Goal: Navigation & Orientation: Find specific page/section

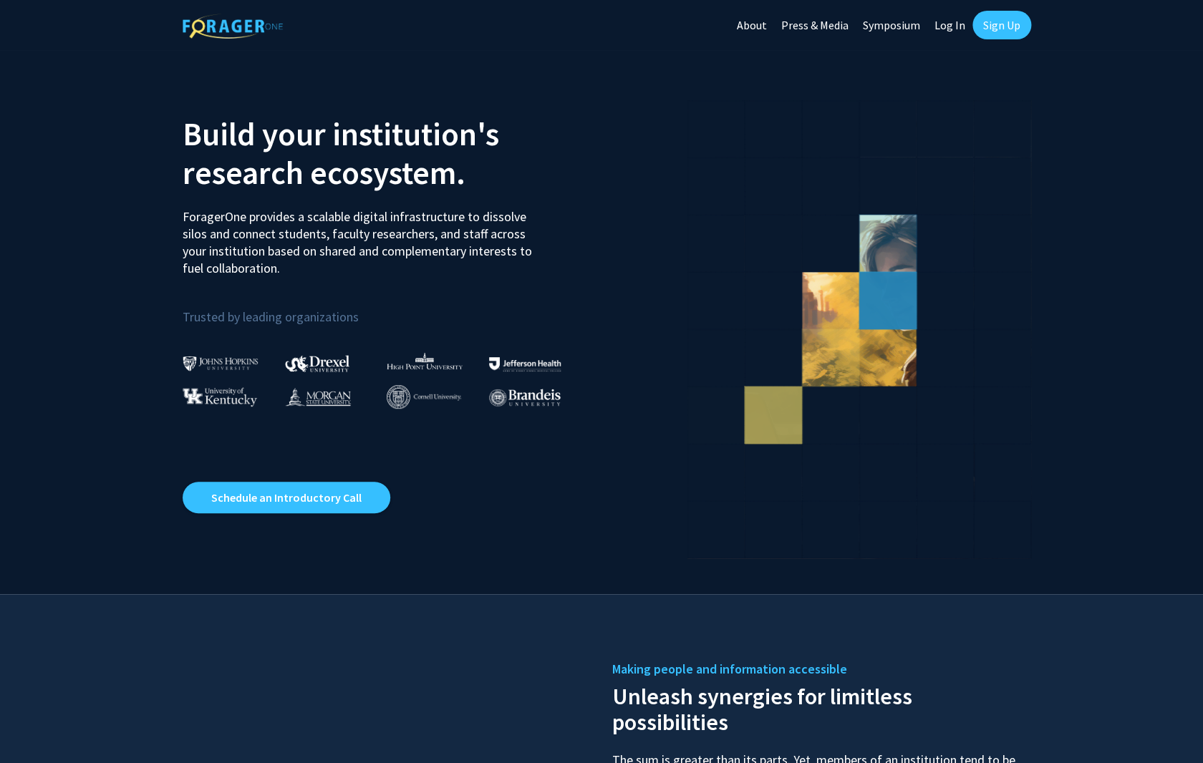
click at [963, 24] on link "Log In" at bounding box center [949, 25] width 45 height 50
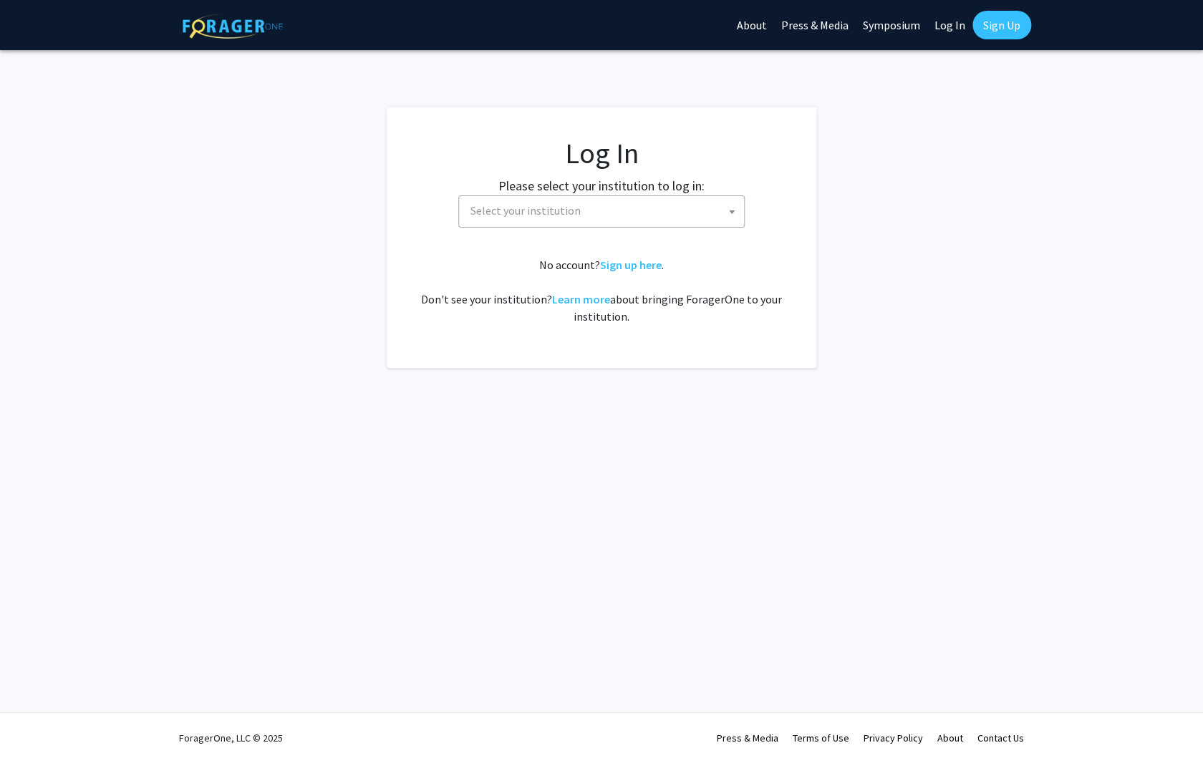
click at [663, 215] on span "Select your institution" at bounding box center [604, 210] width 279 height 29
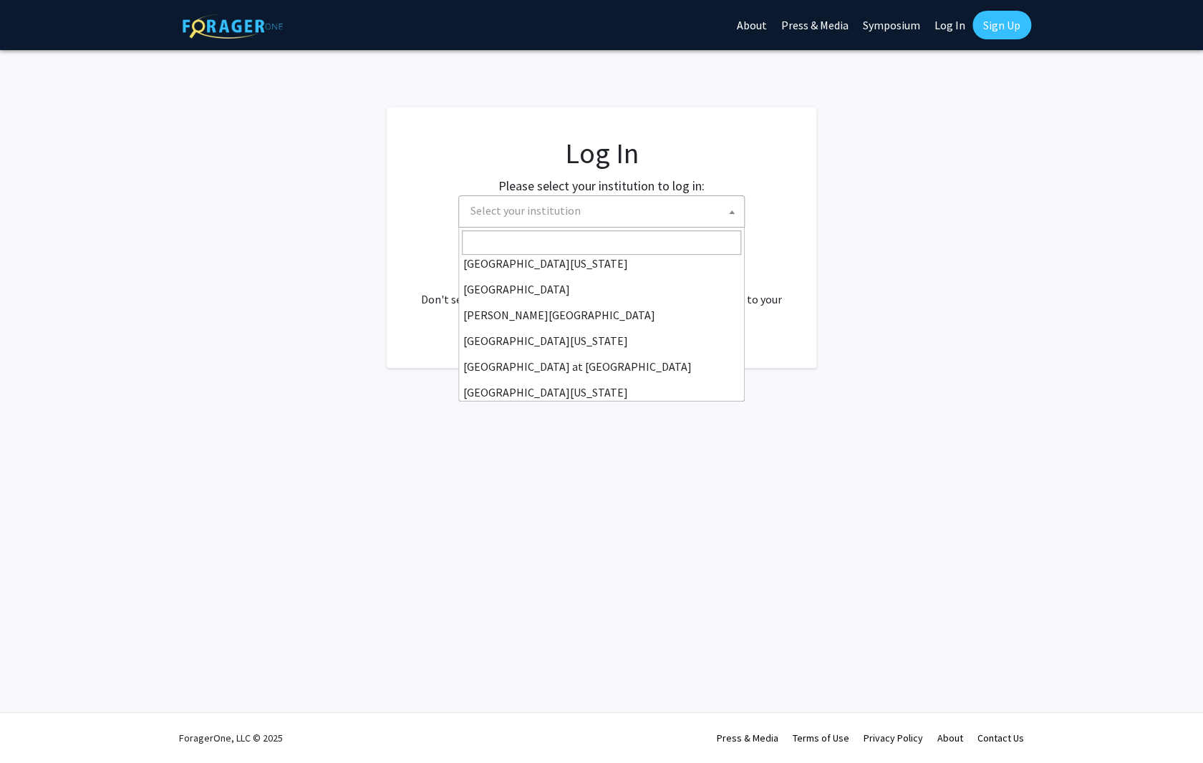
scroll to position [501, 0]
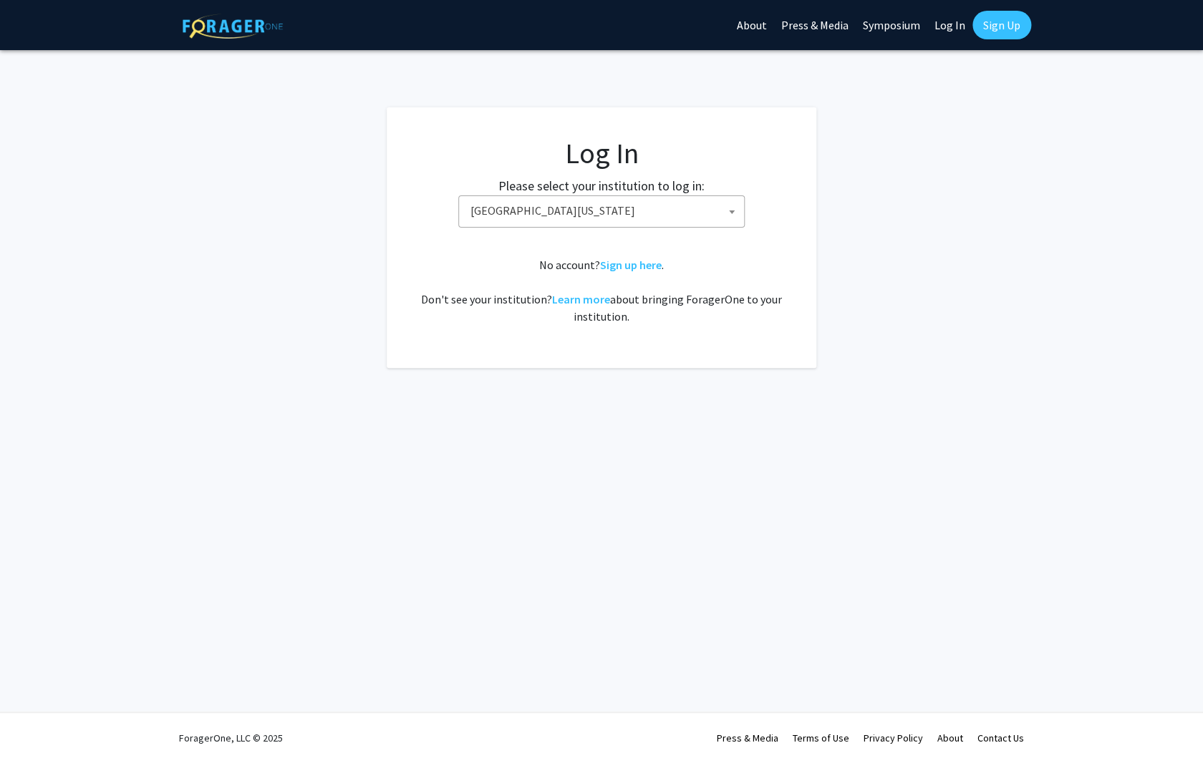
select select "33"
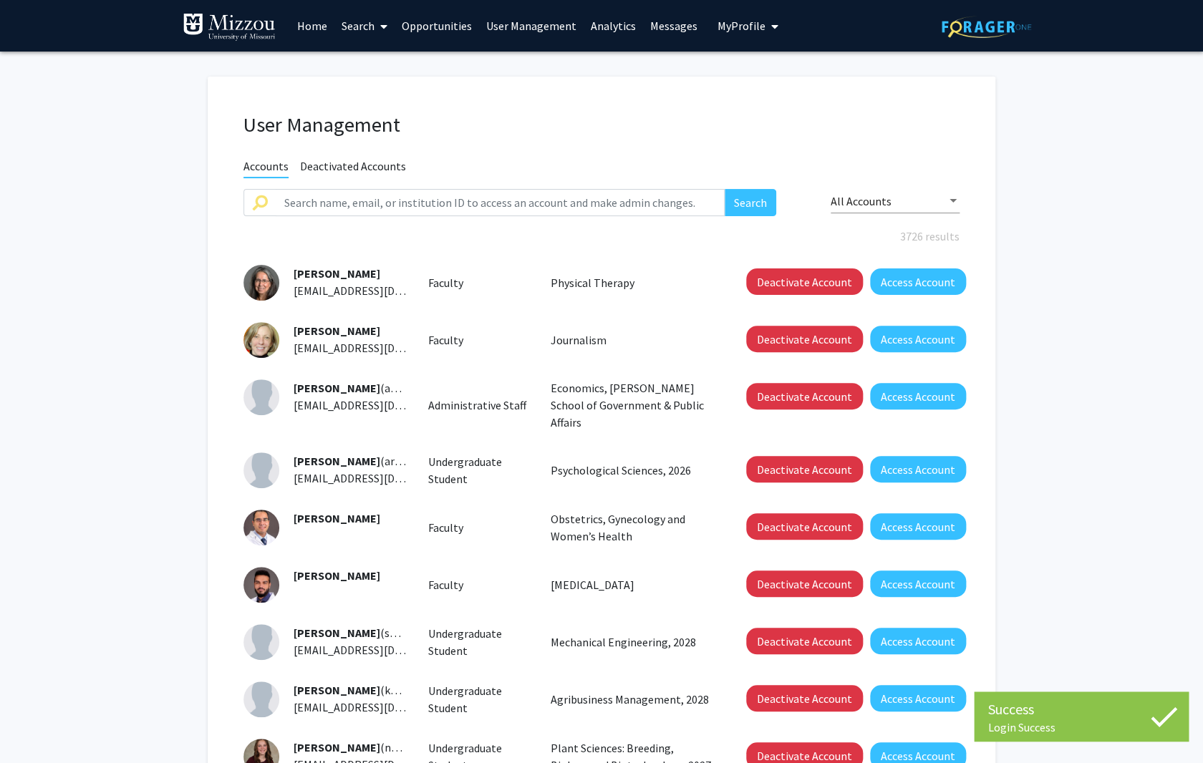
click at [605, 24] on link "Analytics" at bounding box center [613, 26] width 59 height 50
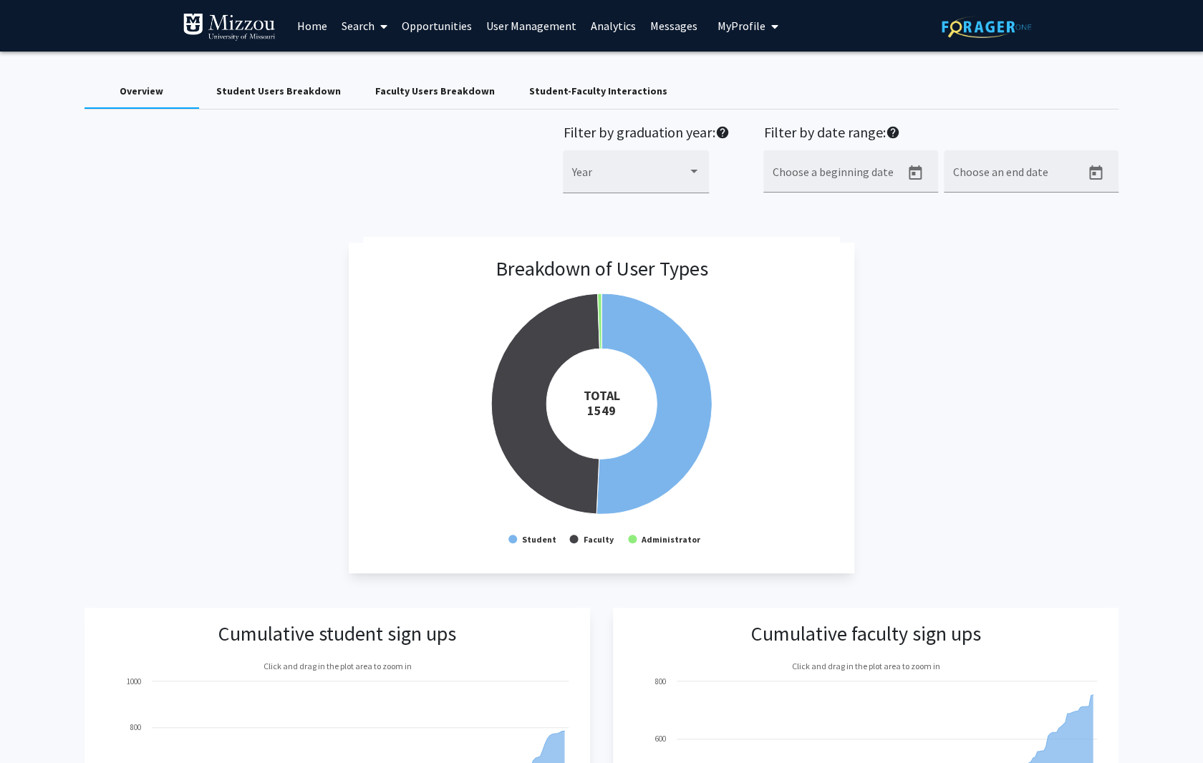
click at [440, 91] on div "Faculty Users Breakdown" at bounding box center [435, 91] width 120 height 15
